Goal: Check status

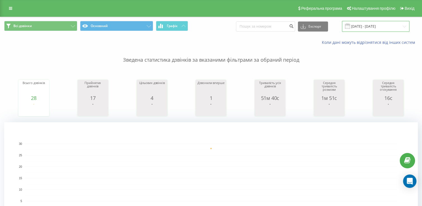
click at [363, 26] on input "[DATE] - [DATE]" at bounding box center [376, 26] width 68 height 11
click at [362, 27] on input "[DATE] - [DATE]" at bounding box center [376, 26] width 68 height 11
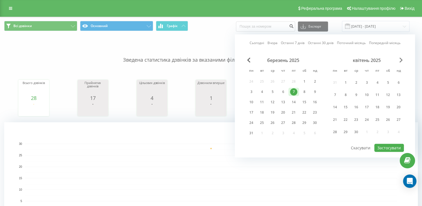
click at [400, 59] on span "Next Month" at bounding box center [401, 59] width 3 height 5
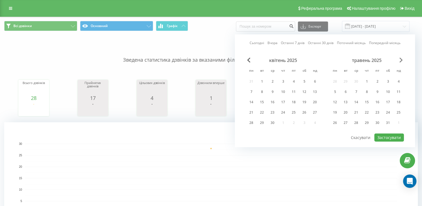
click at [400, 59] on span "Next Month" at bounding box center [401, 59] width 3 height 5
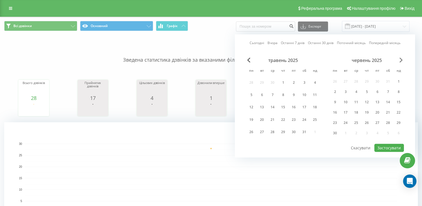
click at [400, 59] on span "Next Month" at bounding box center [401, 59] width 3 height 5
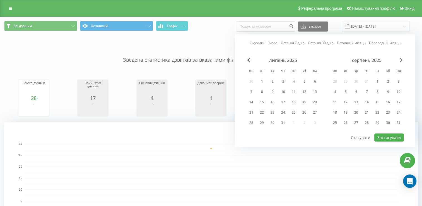
click at [400, 59] on span "Next Month" at bounding box center [401, 59] width 3 height 5
click at [292, 100] on div "19" at bounding box center [293, 102] width 7 height 7
click at [375, 136] on button "Застосувати" at bounding box center [390, 137] width 30 height 8
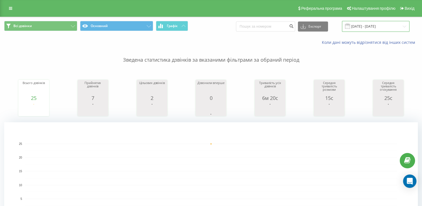
click at [365, 27] on input "[DATE] - [DATE]" at bounding box center [376, 26] width 68 height 11
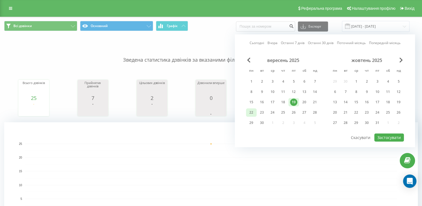
click at [253, 111] on div "22" at bounding box center [251, 112] width 7 height 7
click at [391, 137] on button "Застосувати" at bounding box center [390, 137] width 30 height 8
type input "[DATE] - [DATE]"
